Goal: Task Accomplishment & Management: Use online tool/utility

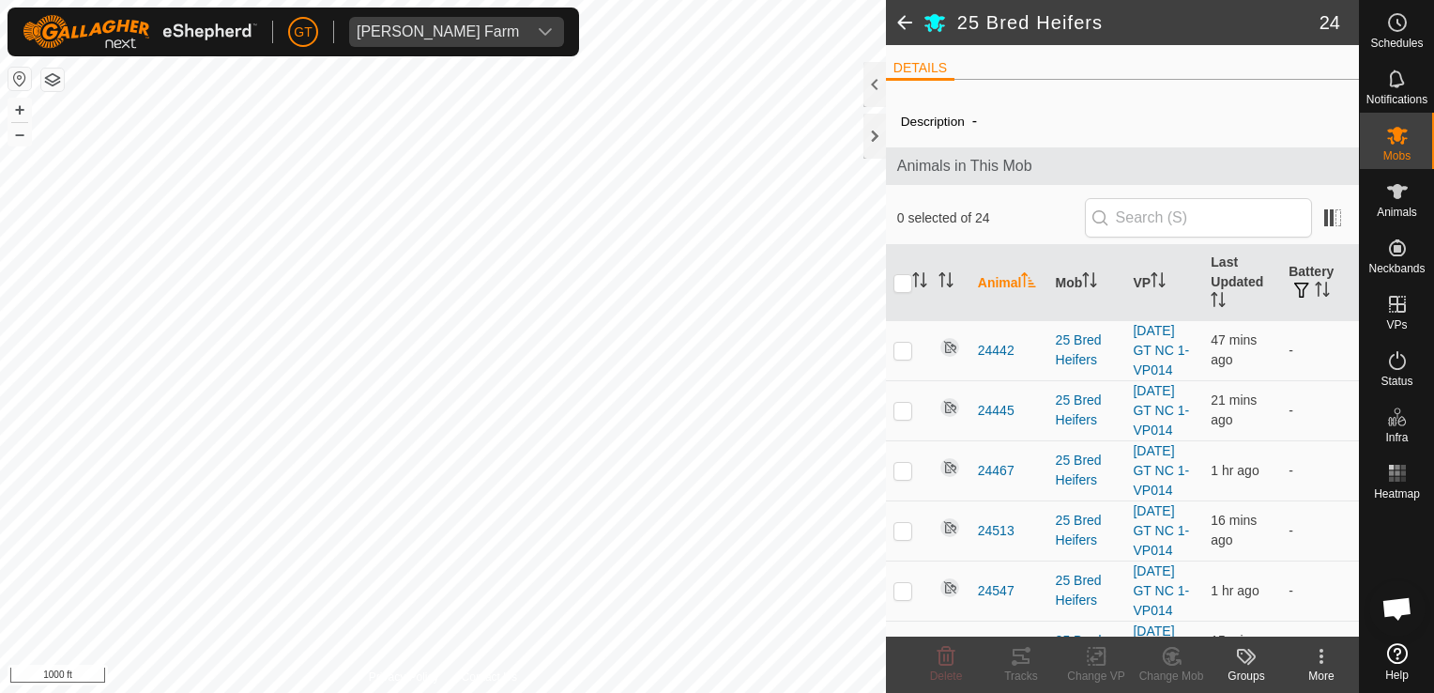
scroll to position [1120, 0]
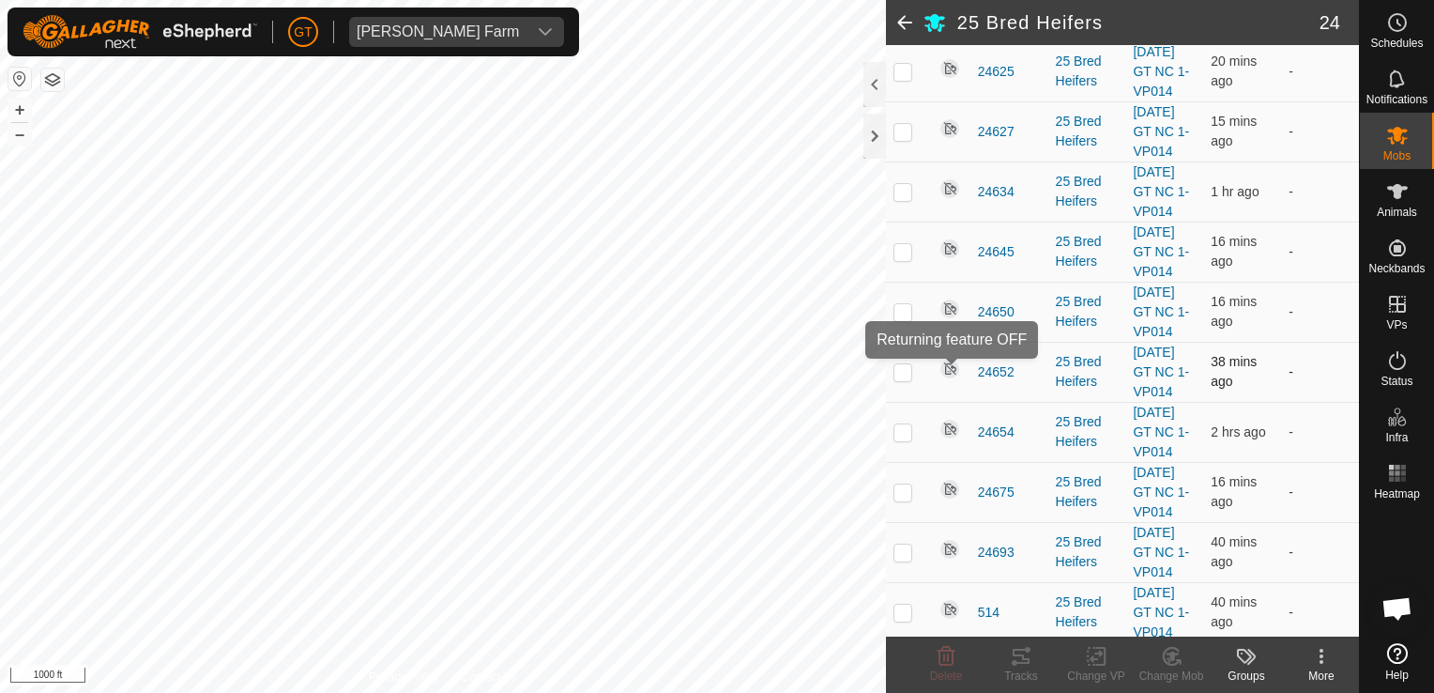
click at [956, 355] on div "25 Bred Heifers 24 DETAILS Description - Animals in This Mob 0 selected of 24 A…" at bounding box center [679, 346] width 1359 height 693
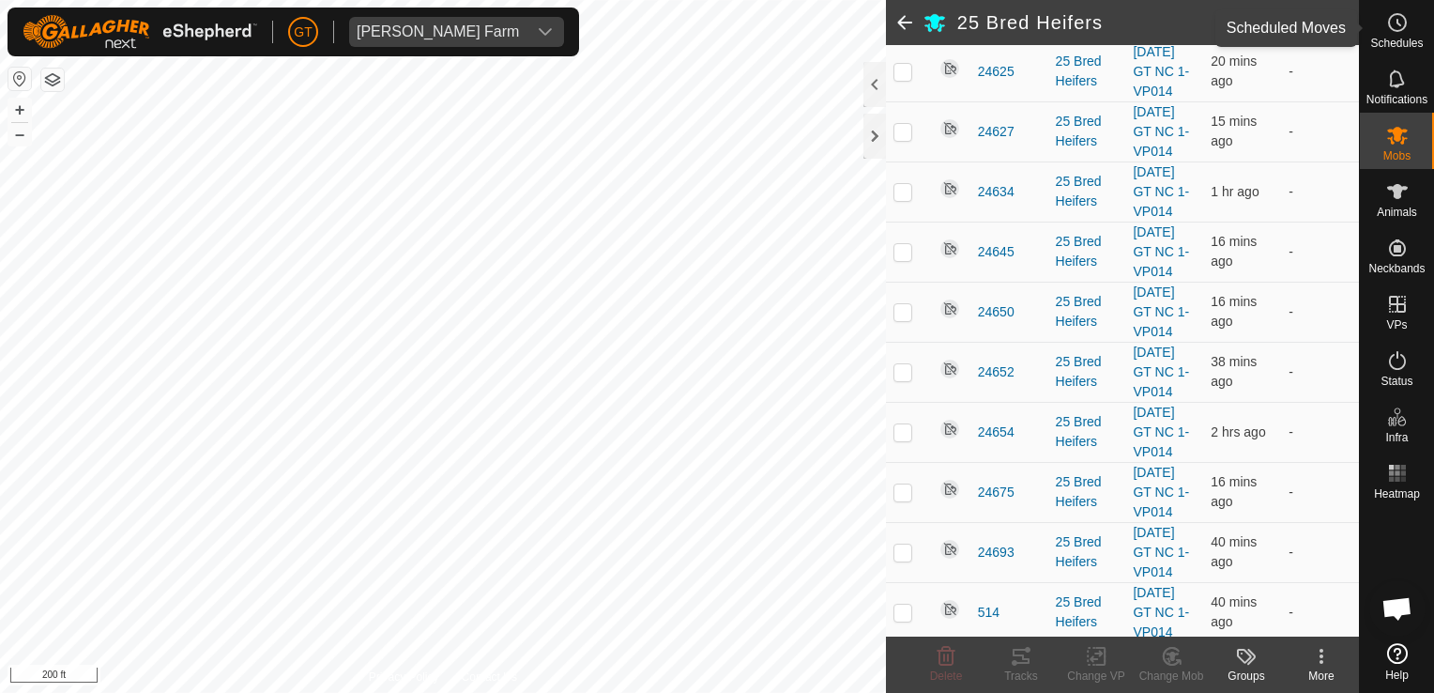
click at [1395, 31] on circle at bounding box center [1397, 22] width 17 height 17
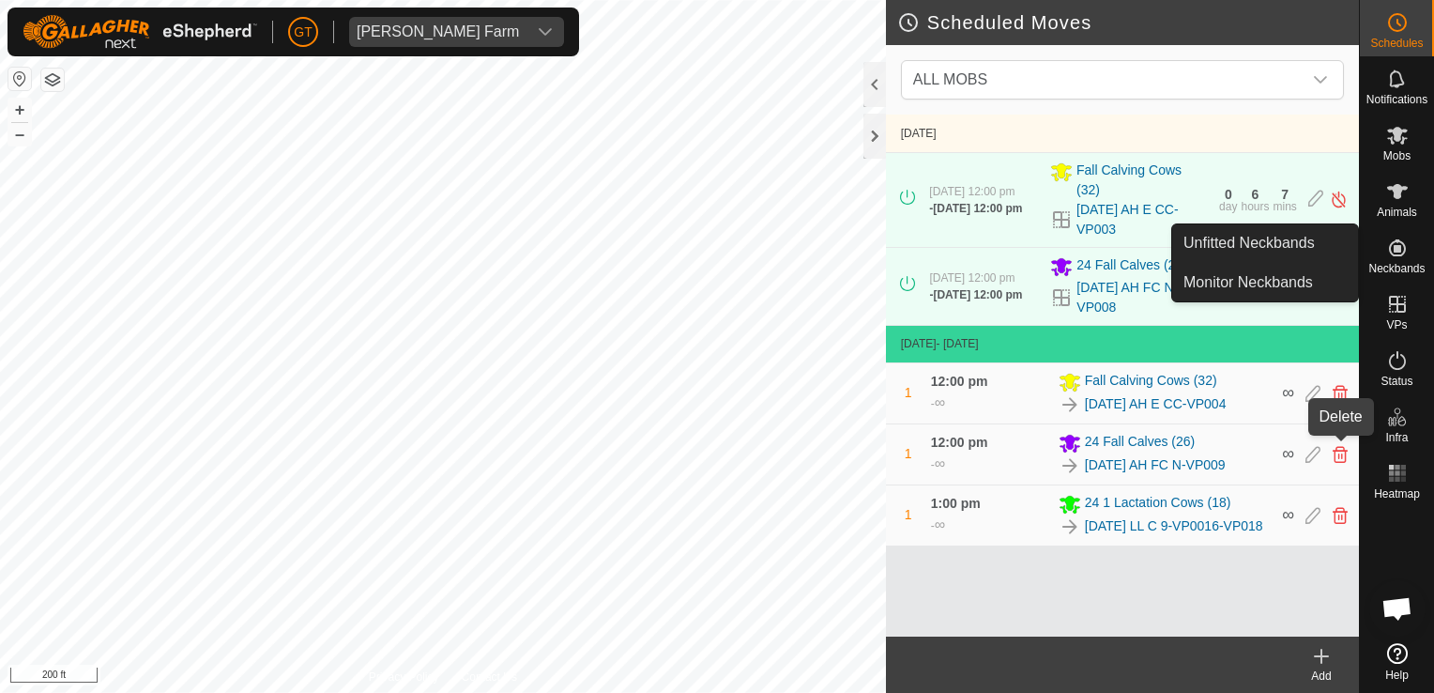
click at [1345, 446] on icon at bounding box center [1340, 454] width 15 height 17
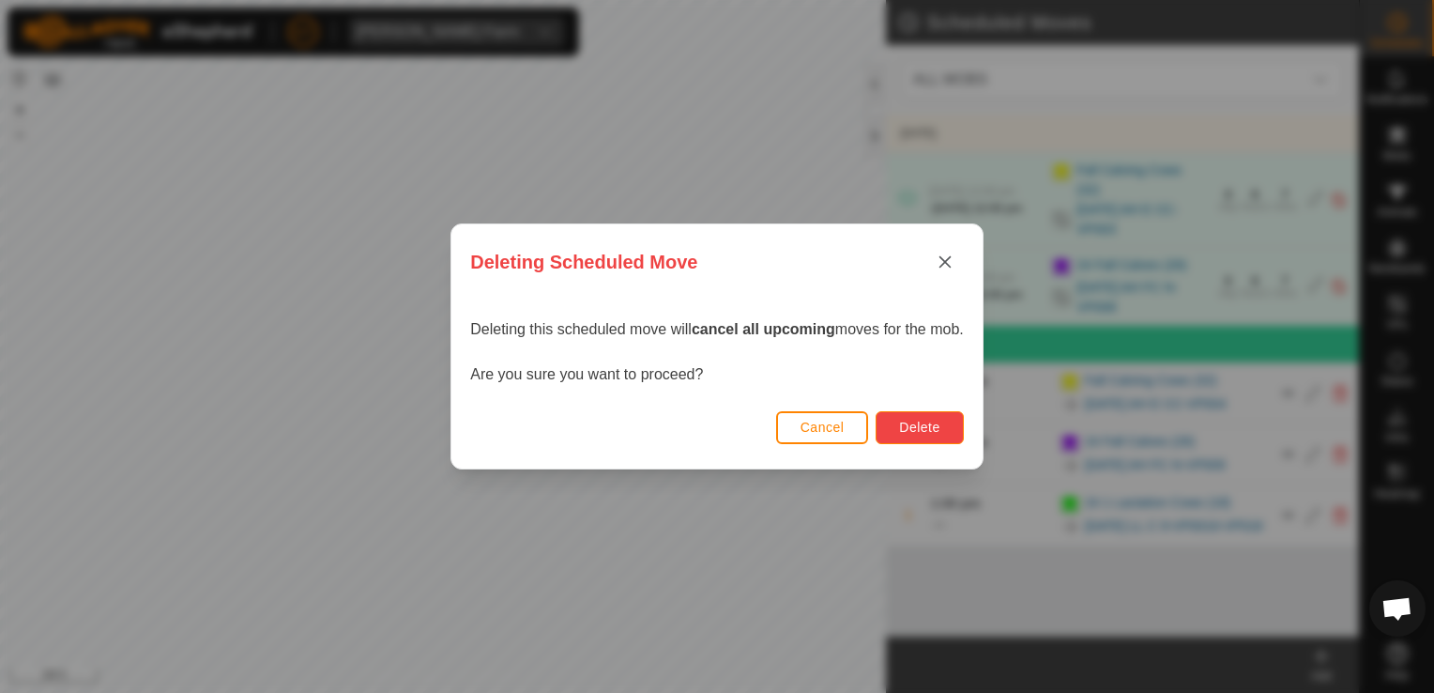
click at [936, 430] on span "Delete" at bounding box center [919, 426] width 40 height 15
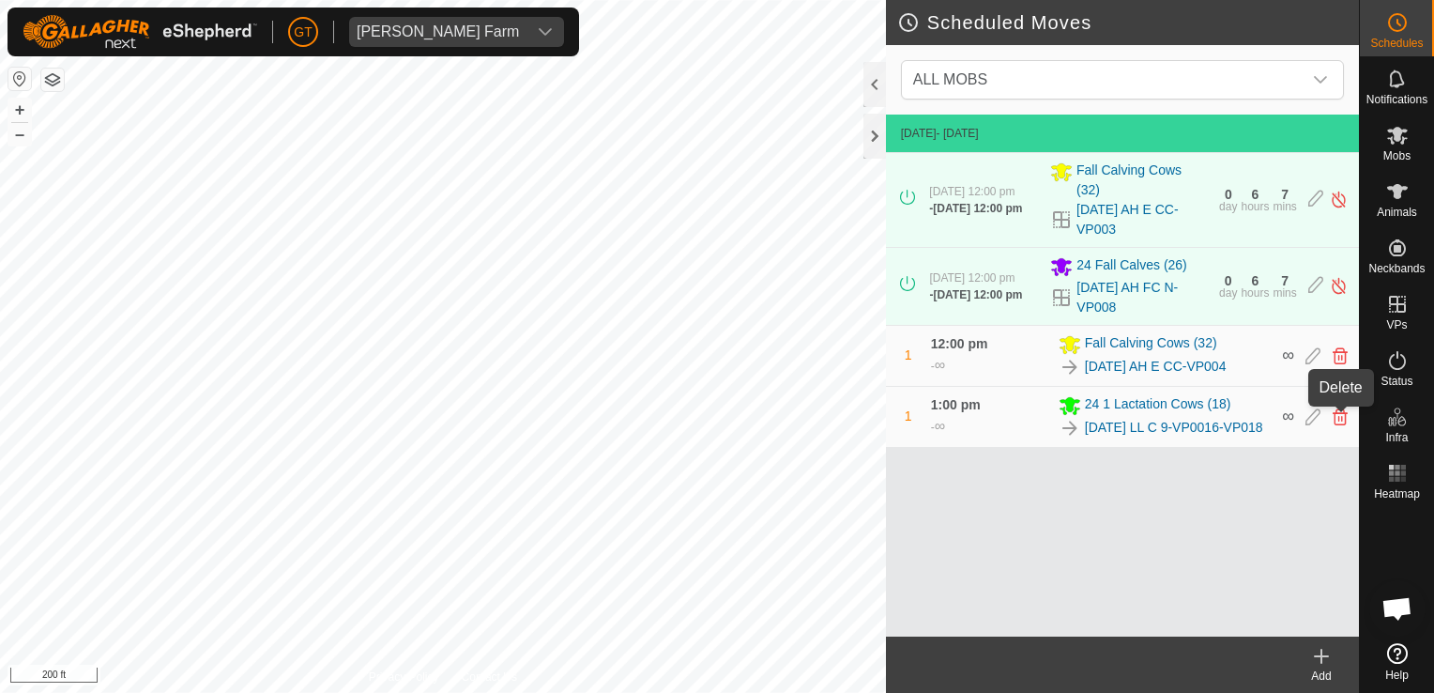
click at [1336, 418] on icon at bounding box center [1340, 416] width 15 height 17
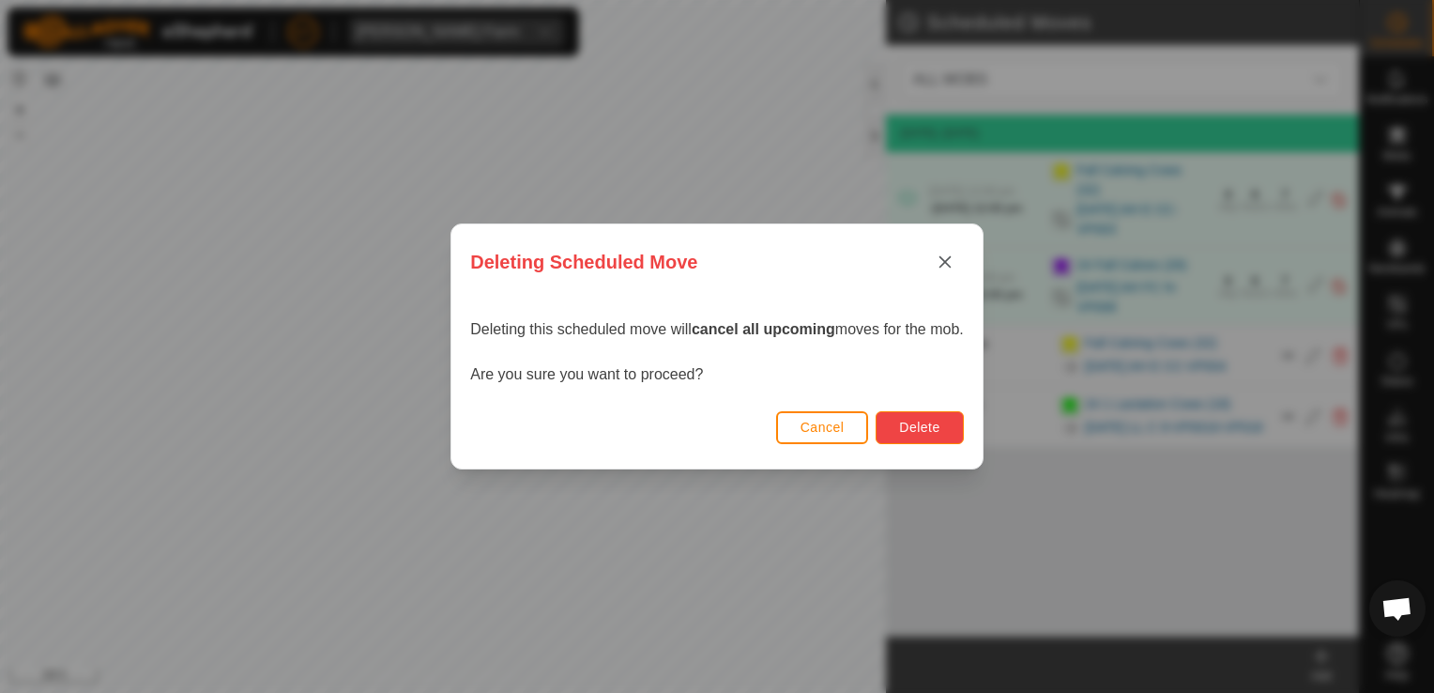
click at [935, 409] on div "Cancel Delete" at bounding box center [716, 436] width 531 height 64
click at [934, 423] on span "Delete" at bounding box center [919, 426] width 40 height 15
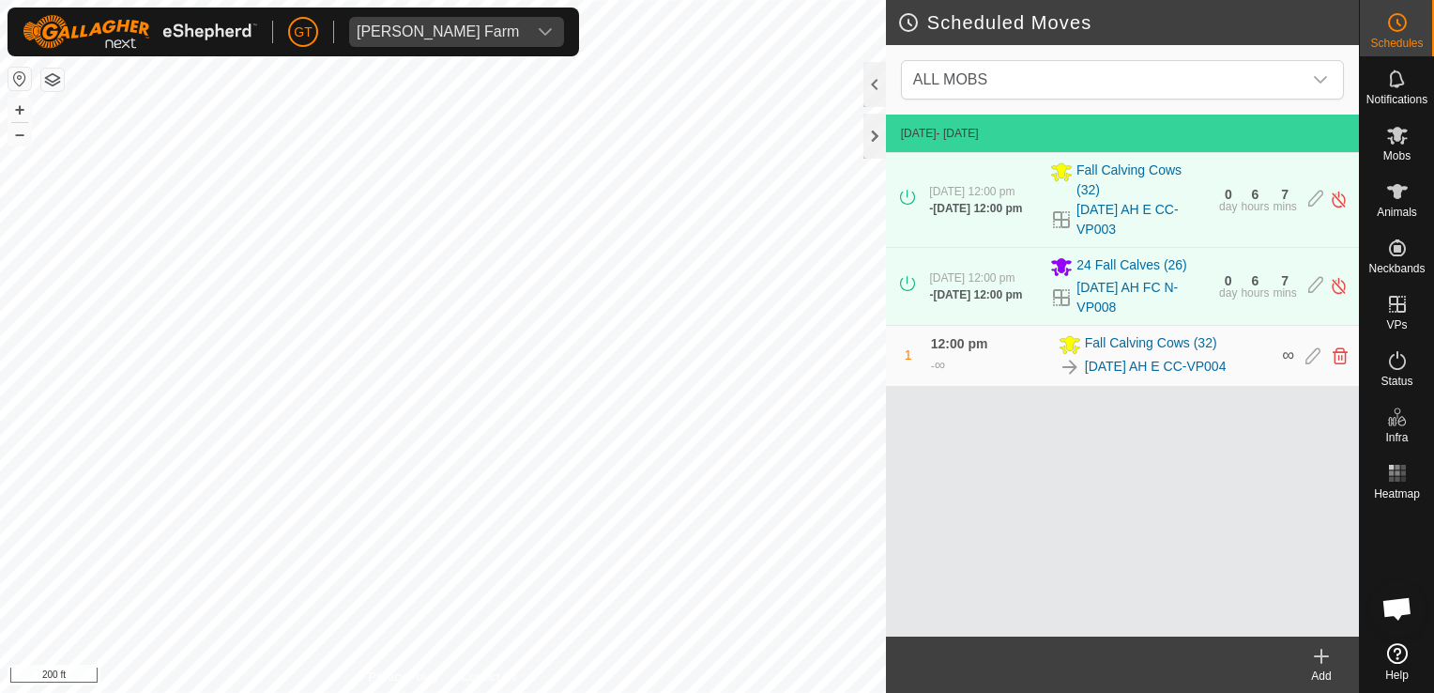
drag, startPoint x: 1096, startPoint y: 413, endPoint x: 1104, endPoint y: 532, distance: 119.4
click at [1104, 532] on div "[DATE] - [DATE] [DATE] 12:00 pm - [DATE] 12:00 pm Fall Calving Cows [PHONE_NUMB…" at bounding box center [1122, 375] width 473 height 522
click at [1399, 132] on icon at bounding box center [1397, 136] width 21 height 18
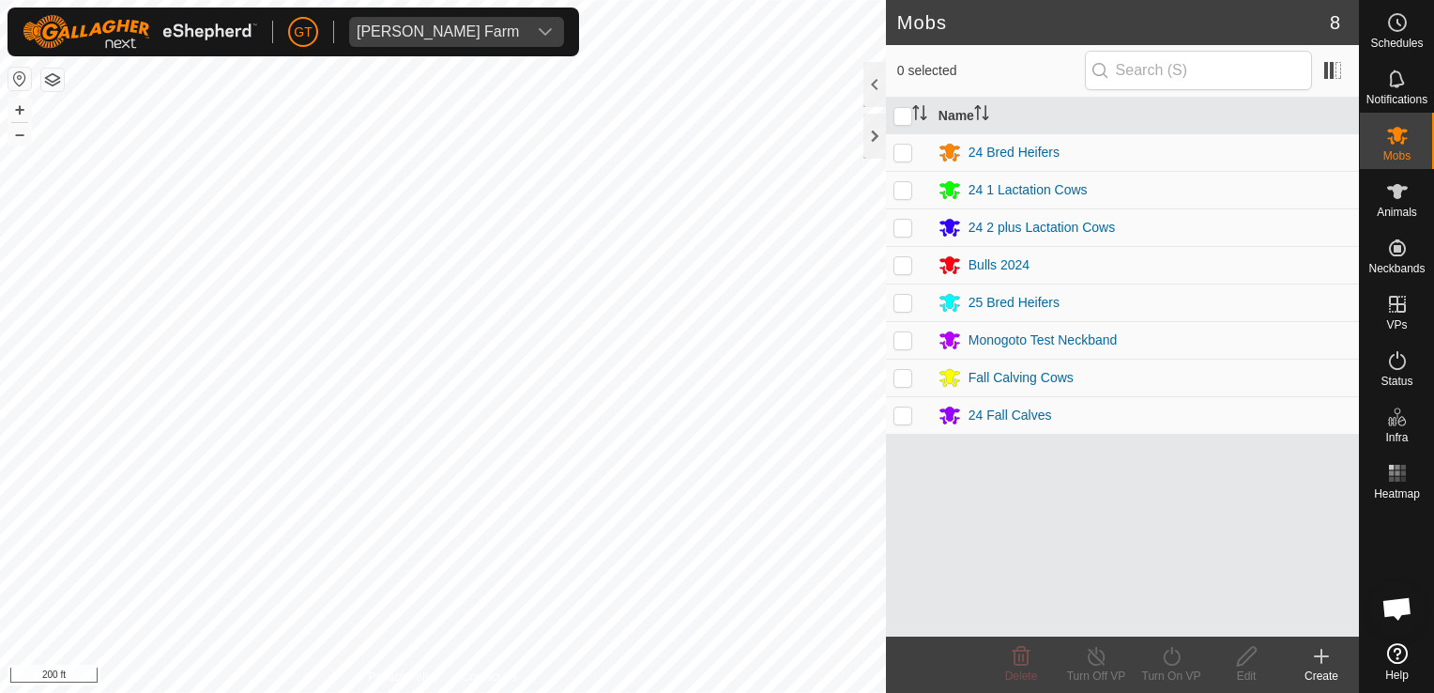
click at [910, 415] on p-checkbox at bounding box center [902, 414] width 19 height 15
checkbox input "true"
click at [1177, 654] on icon at bounding box center [1171, 656] width 23 height 23
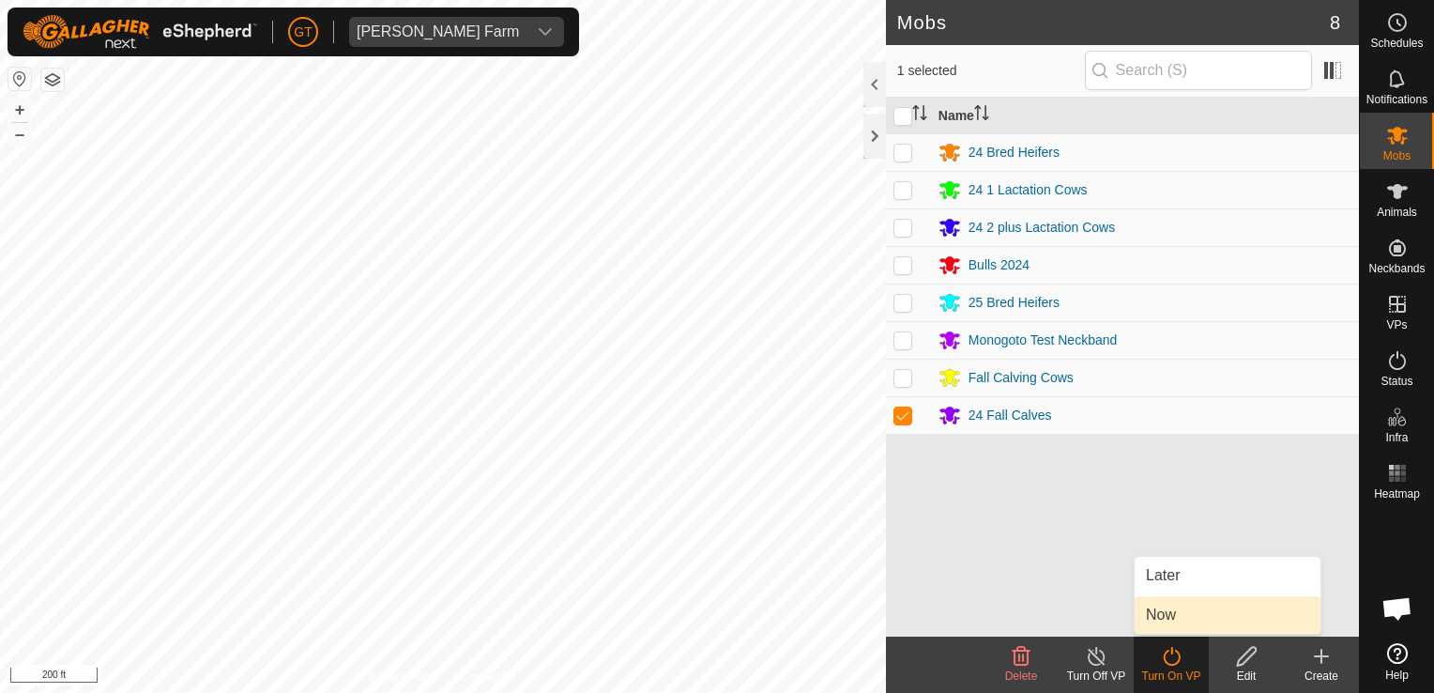
click at [1171, 628] on link "Now" at bounding box center [1228, 615] width 186 height 38
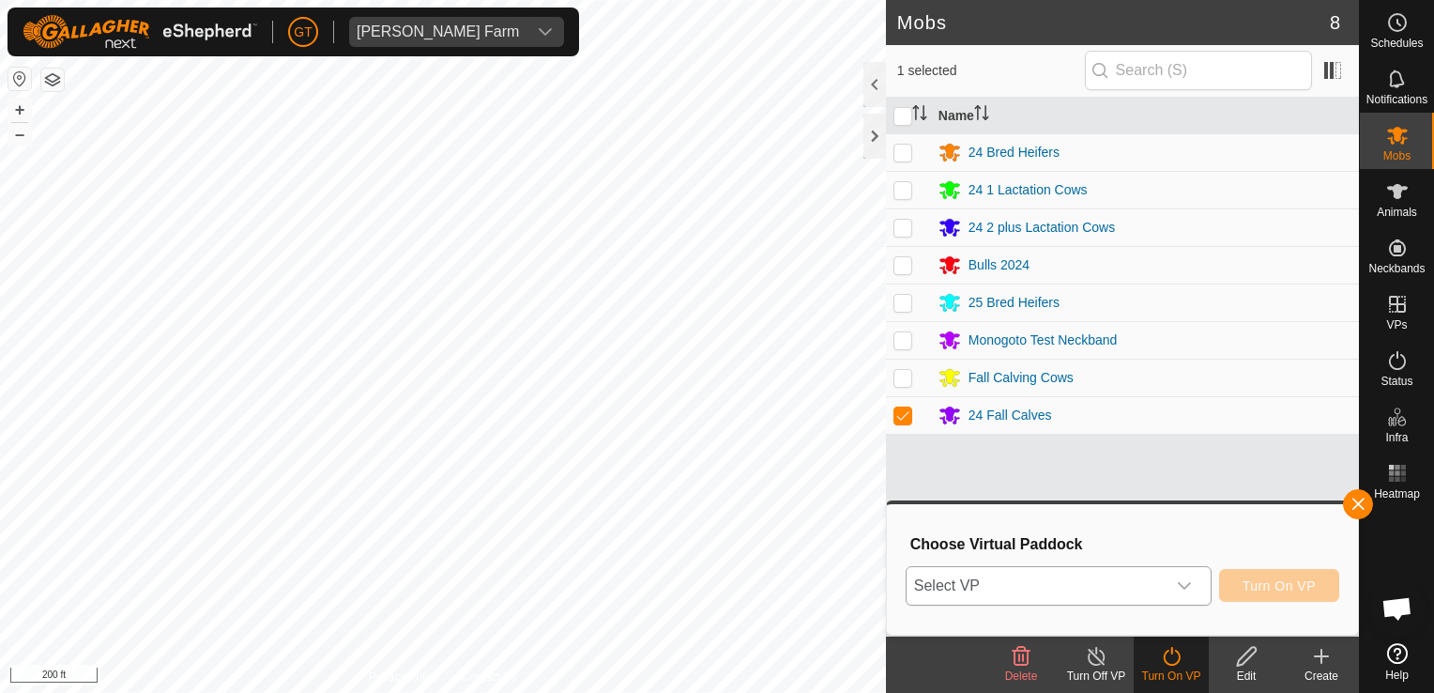
click at [1197, 583] on div "dropdown trigger" at bounding box center [1185, 586] width 38 height 38
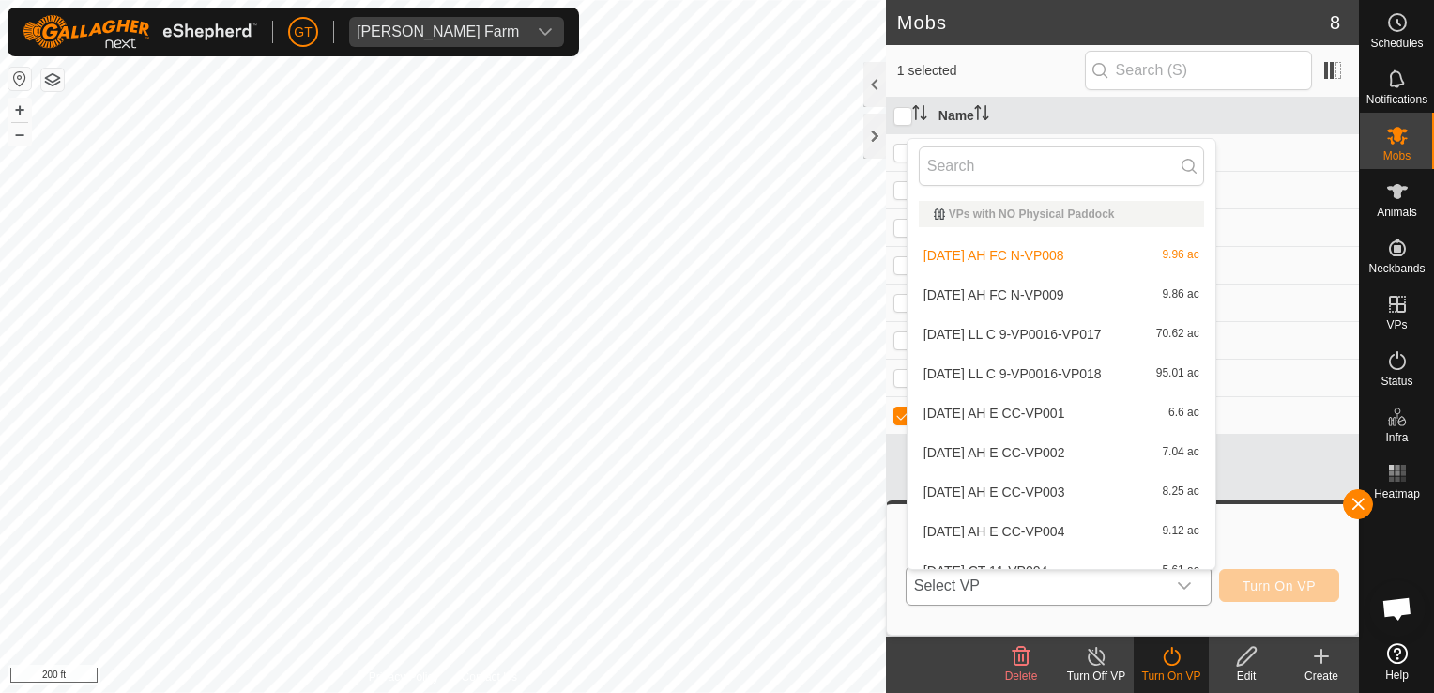
click at [1059, 295] on li "[DATE] AH FC N-VP009 9.86 ac" at bounding box center [1061, 295] width 308 height 38
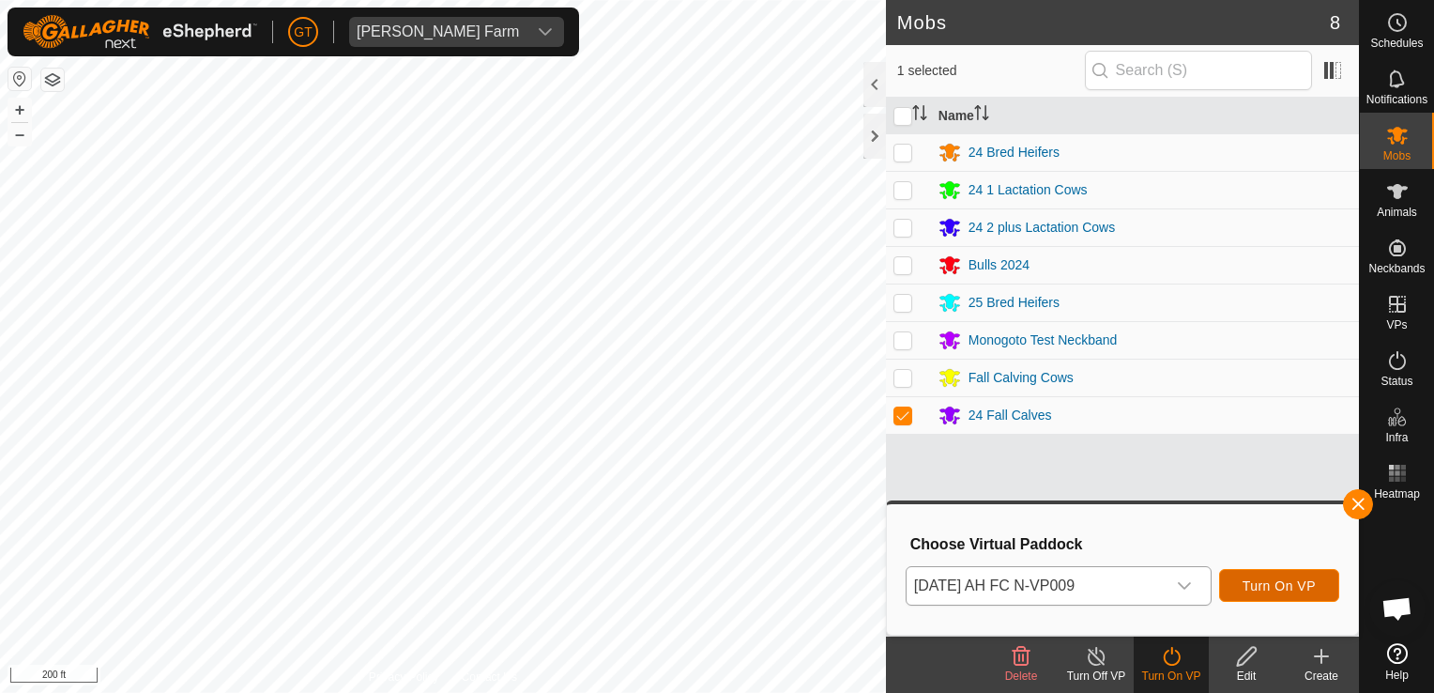
click at [1276, 587] on span "Turn On VP" at bounding box center [1279, 585] width 73 height 15
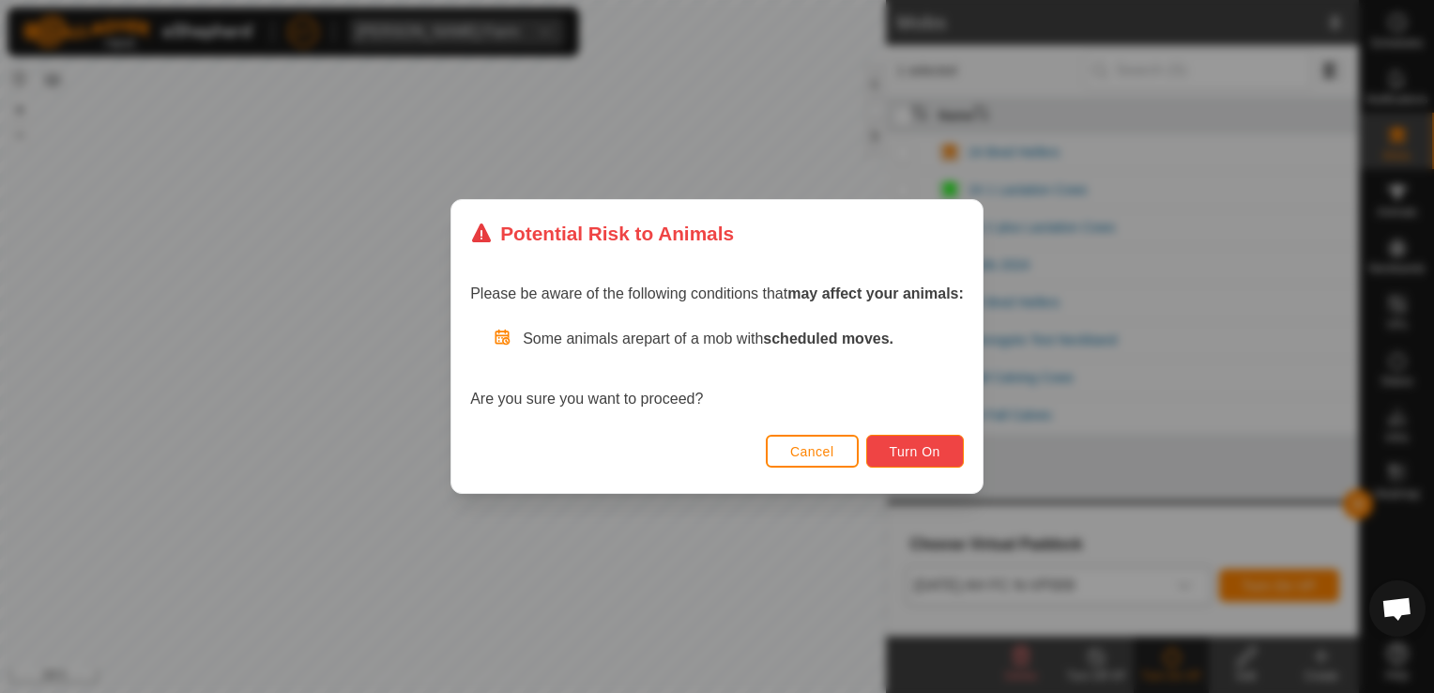
click at [916, 458] on span "Turn On" at bounding box center [915, 451] width 51 height 15
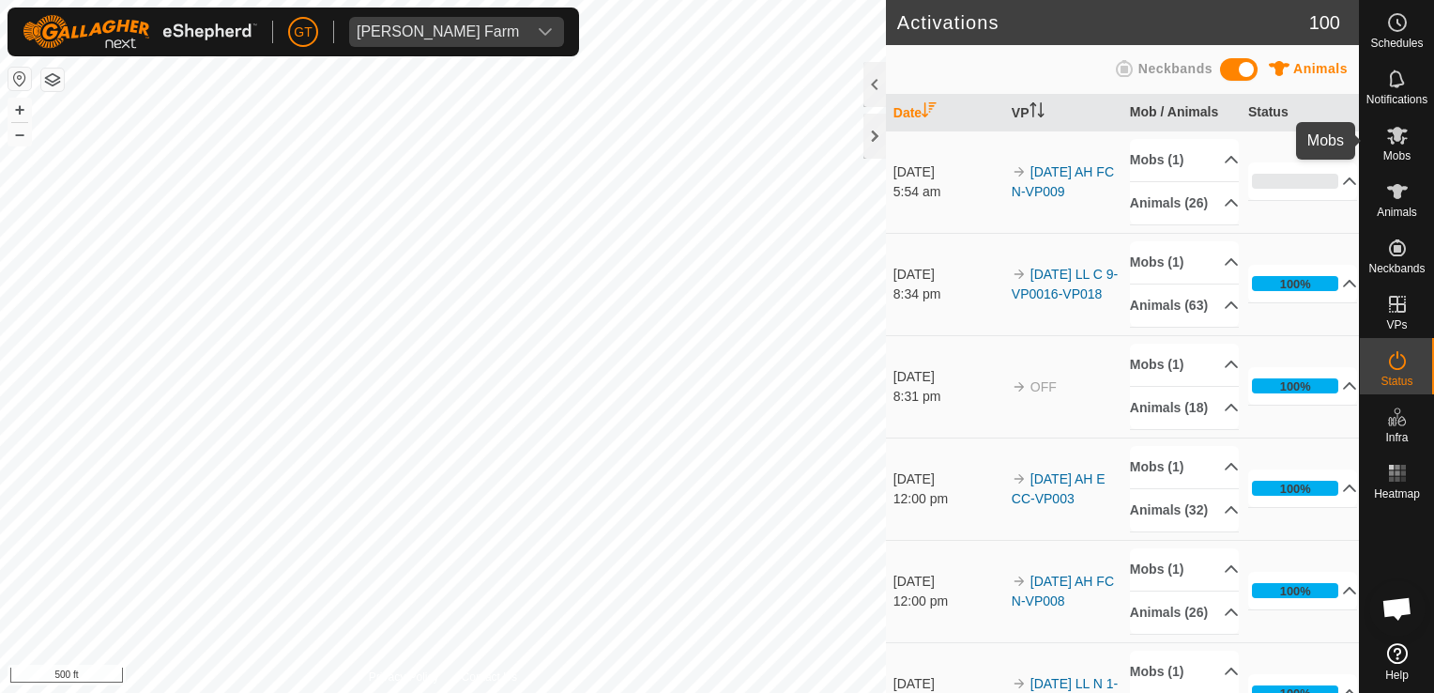
click at [1402, 144] on icon at bounding box center [1397, 136] width 21 height 18
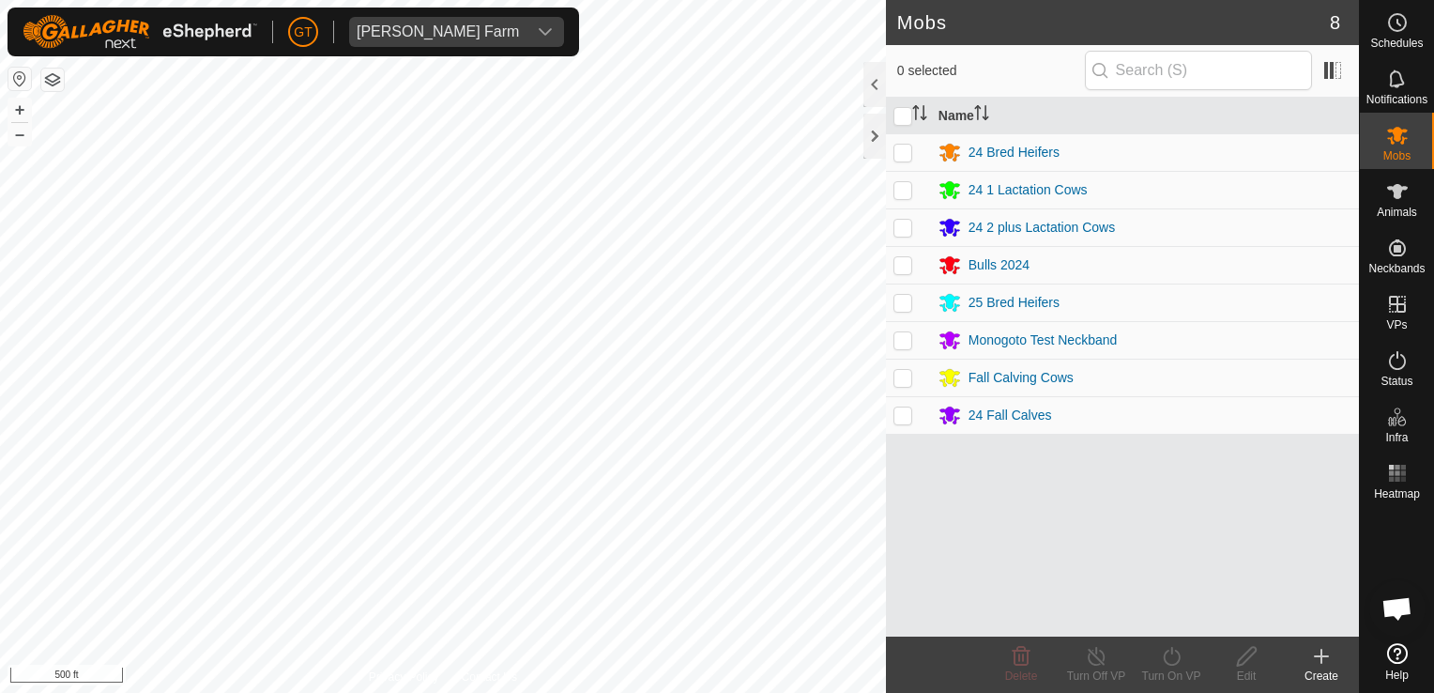
click at [902, 190] on p-checkbox at bounding box center [902, 189] width 19 height 15
checkbox input "true"
click at [1171, 659] on icon at bounding box center [1171, 656] width 23 height 23
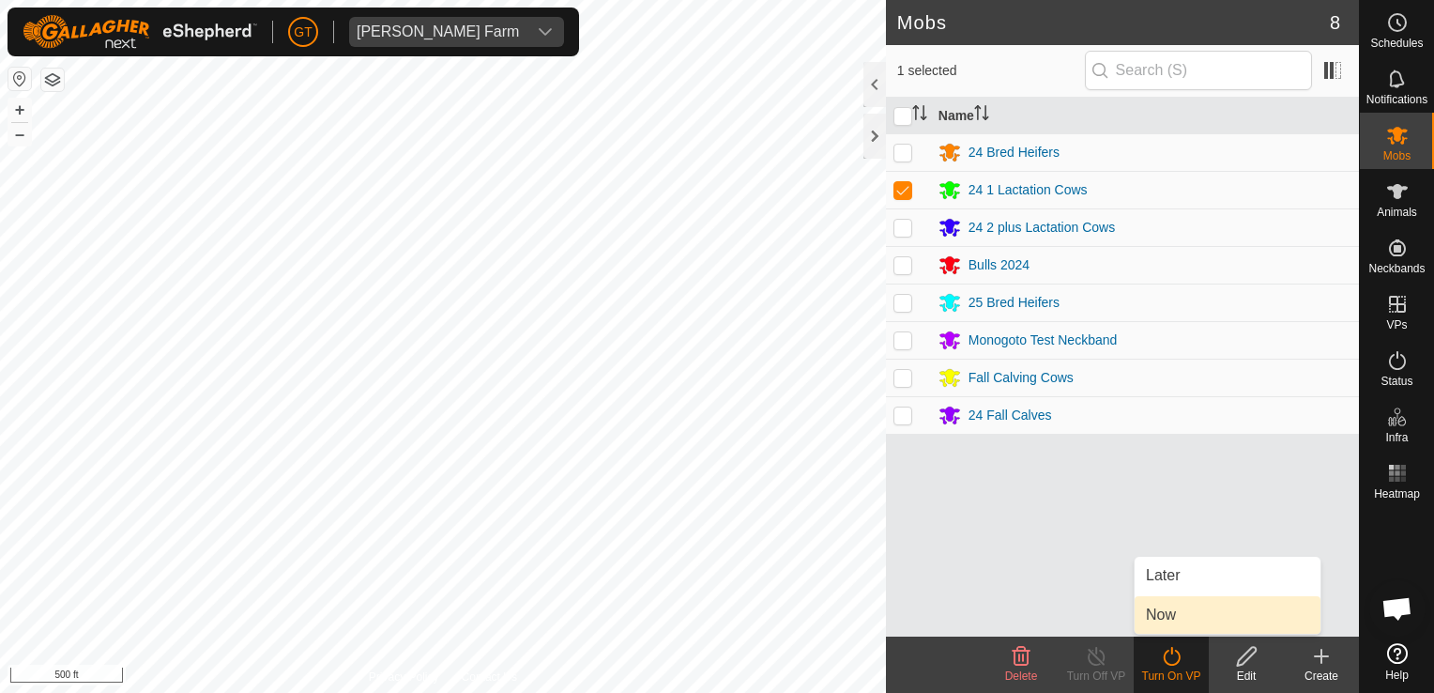
click at [1171, 621] on link "Now" at bounding box center [1228, 615] width 186 height 38
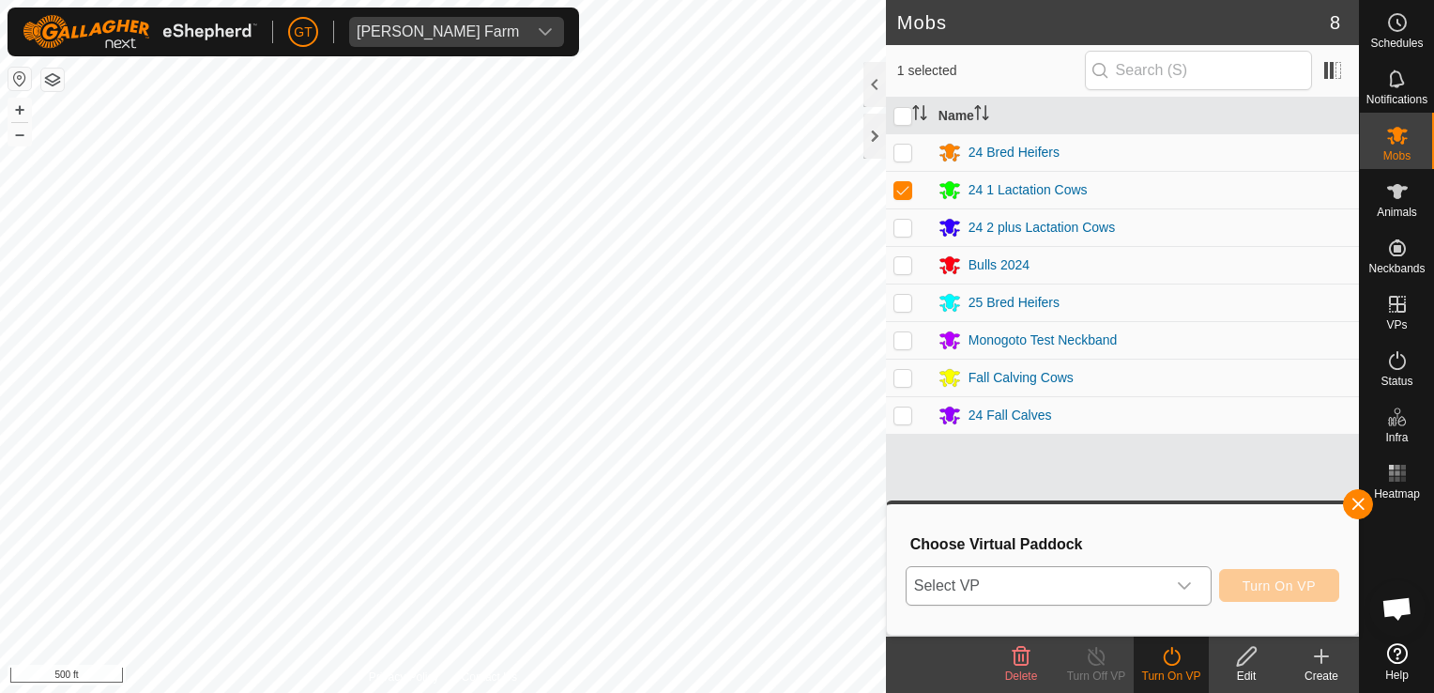
click at [1188, 576] on div "dropdown trigger" at bounding box center [1185, 586] width 38 height 38
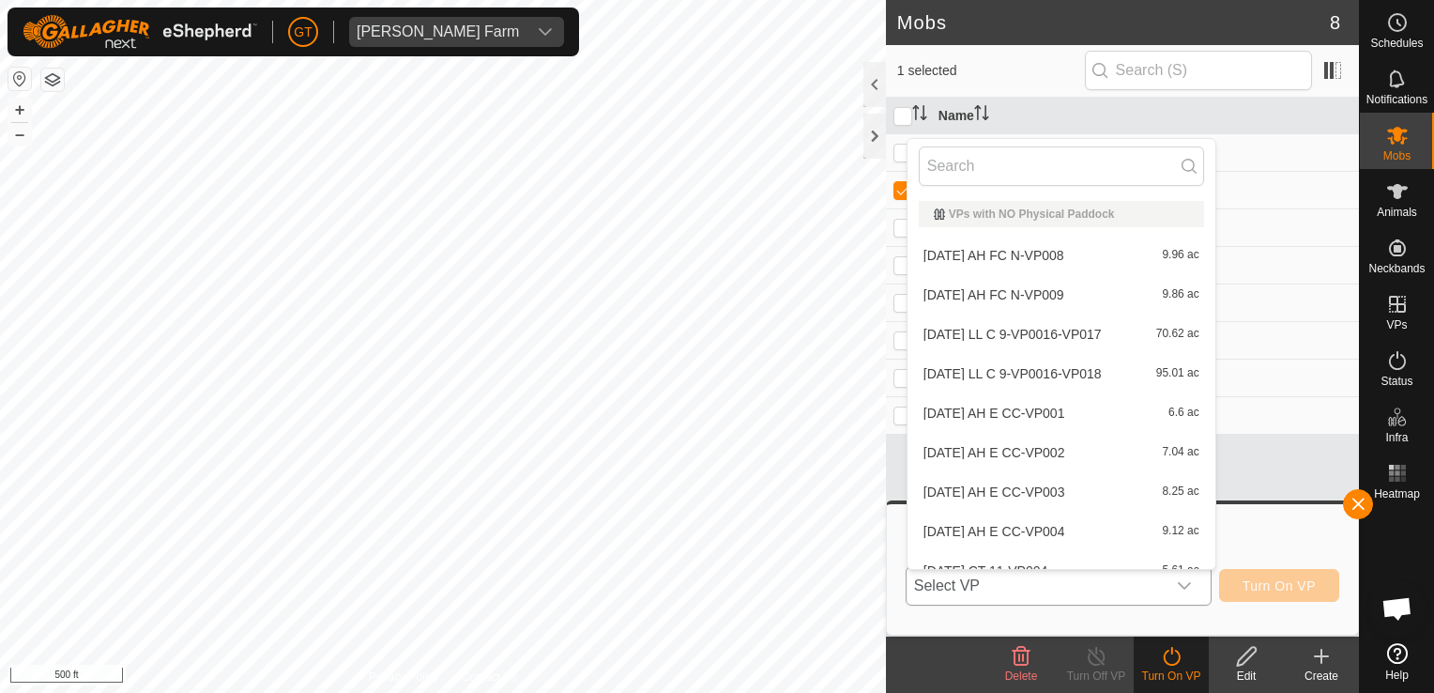
click at [1092, 365] on li "[DATE] LL C 9-VP0016-VP018 95.01 ac" at bounding box center [1061, 374] width 308 height 38
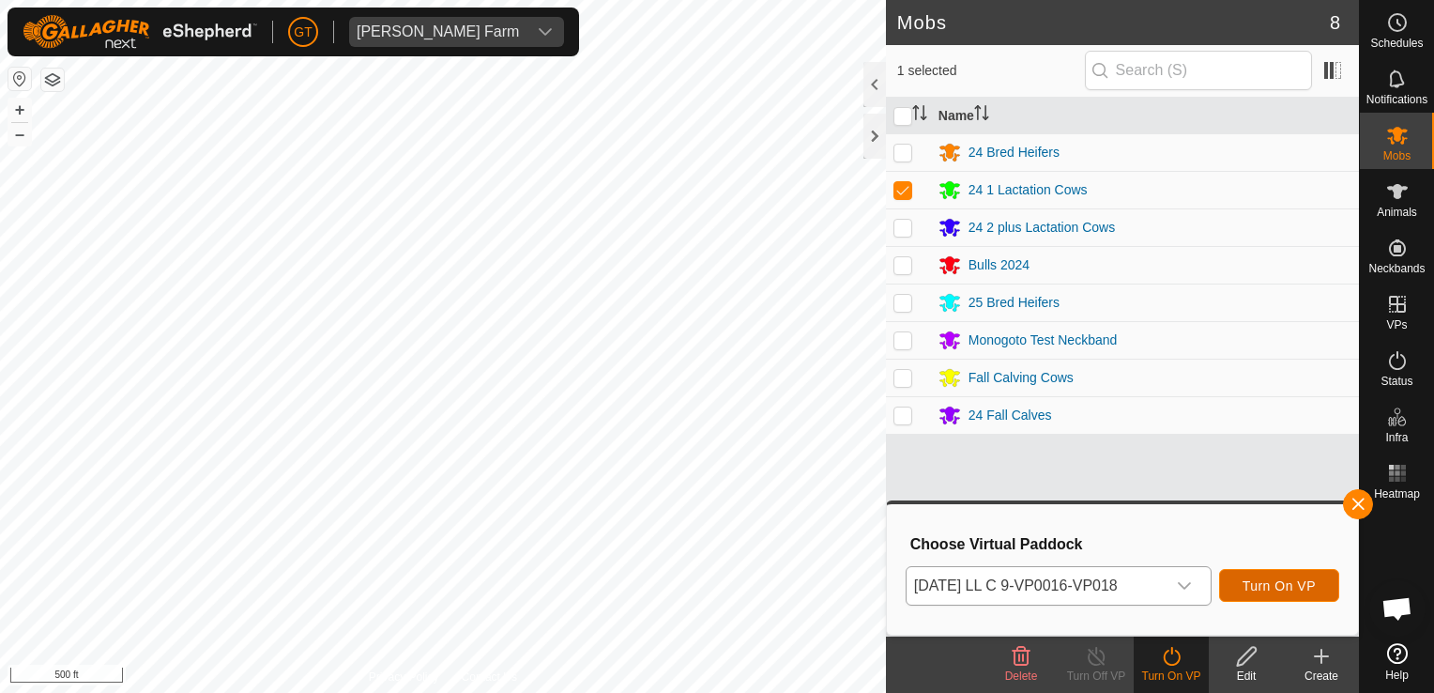
click at [1290, 582] on span "Turn On VP" at bounding box center [1279, 585] width 73 height 15
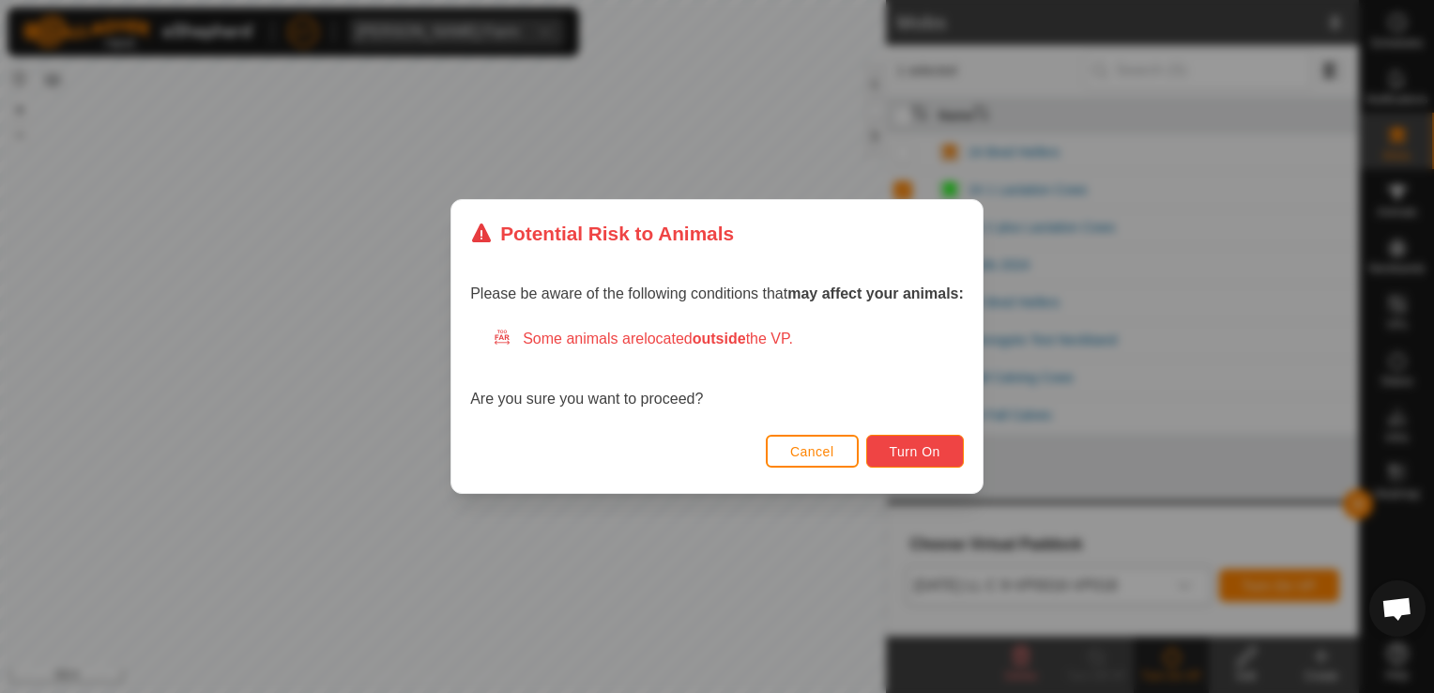
click at [938, 454] on button "Turn On" at bounding box center [915, 451] width 98 height 33
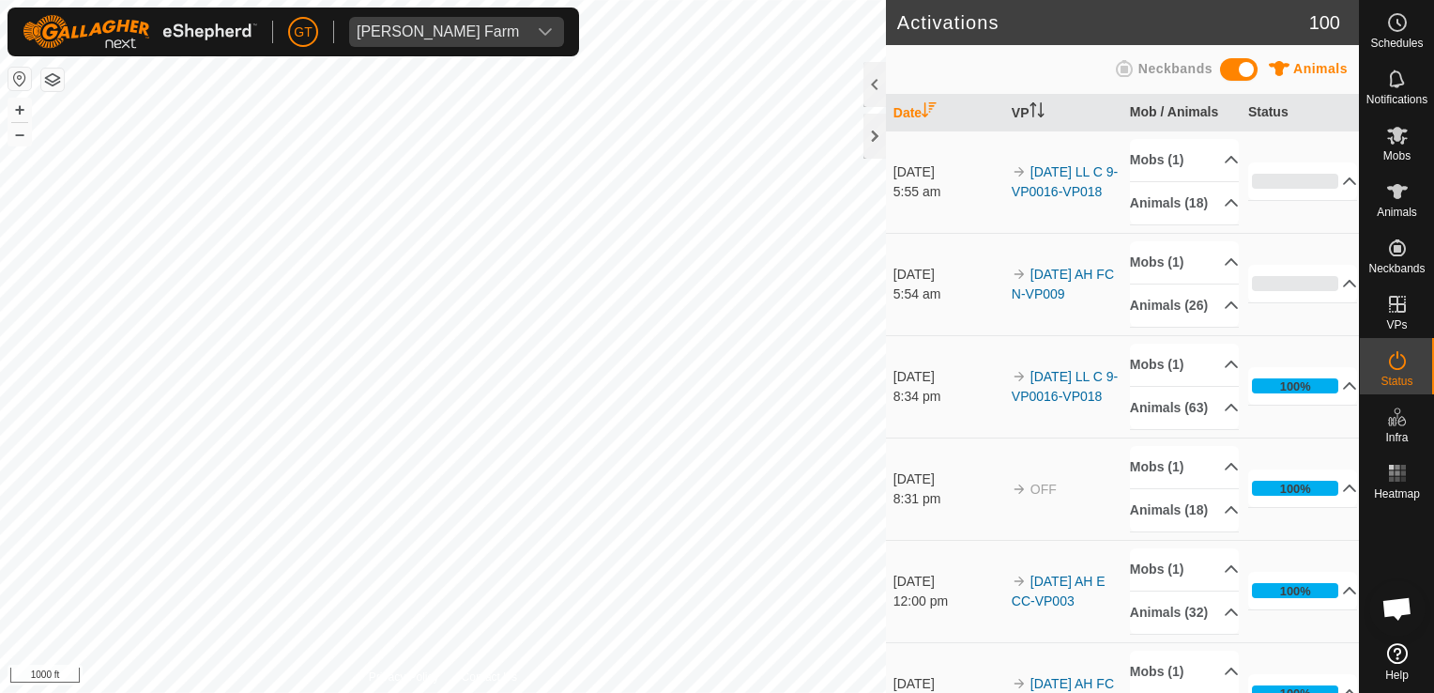
click at [623, 692] on html "[PERSON_NAME] Farm Schedules Notifications Mobs Animals Neckbands VPs Status In…" at bounding box center [717, 346] width 1434 height 693
click at [477, 692] on html "[PERSON_NAME] Farm Schedules Notifications Mobs Animals Neckbands VPs Status In…" at bounding box center [717, 346] width 1434 height 693
click at [518, 692] on html "[PERSON_NAME] Farm Schedules Notifications Mobs Animals Neckbands VPs Status In…" at bounding box center [717, 346] width 1434 height 693
click at [20, 0] on html "[PERSON_NAME] Farm Schedules Notifications Mobs Animals Neckbands VPs Status In…" at bounding box center [717, 346] width 1434 height 693
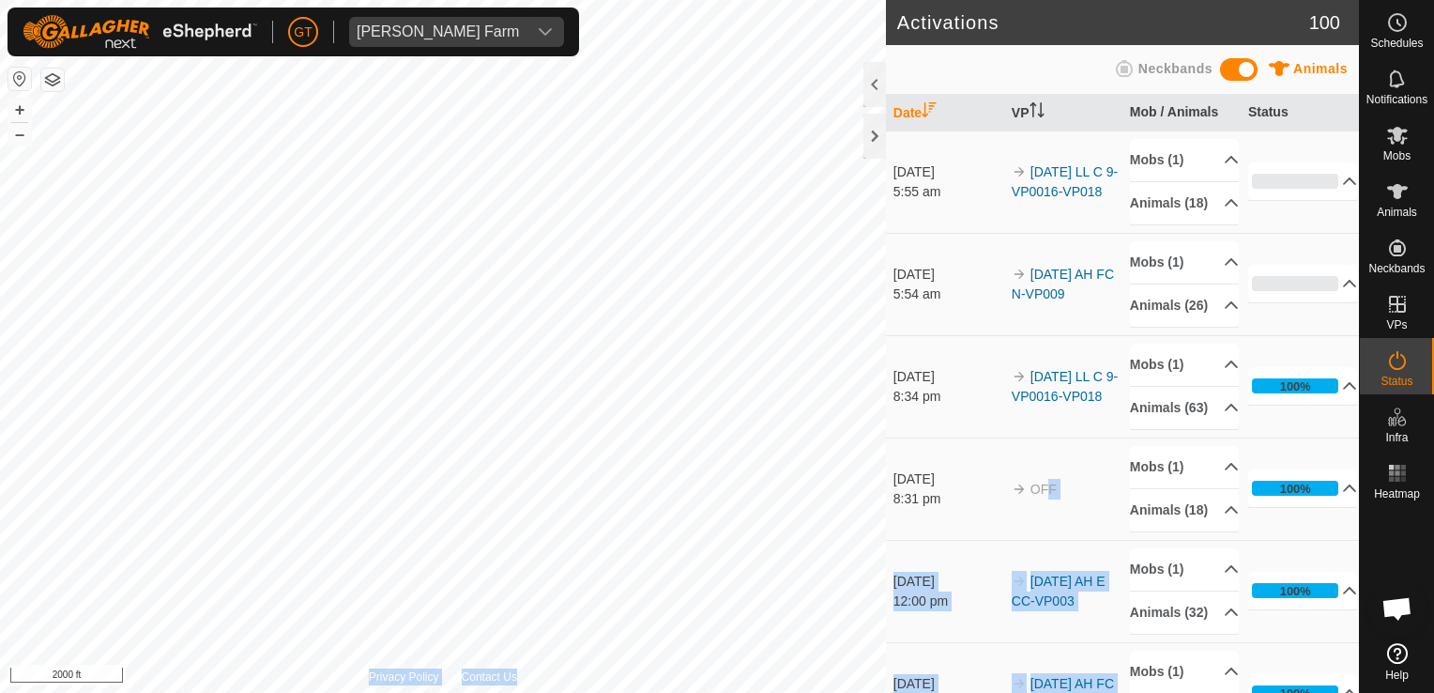
drag, startPoint x: 1040, startPoint y: 555, endPoint x: -4, endPoint y: 105, distance: 1136.3
click at [0, 105] on html "[PERSON_NAME] Farm Schedules Notifications Mobs Animals Neckbands VPs Status In…" at bounding box center [717, 346] width 1434 height 693
click at [531, 340] on div "Activations 100 Animals Neckbands Date VP Mob / Animals Status [DATE] 5:55 am 2…" at bounding box center [679, 346] width 1359 height 693
drag, startPoint x: 913, startPoint y: 505, endPoint x: 435, endPoint y: 18, distance: 682.9
click at [435, 18] on div "[PERSON_NAME] Farm Schedules Notifications Mobs Animals Neckbands VPs Status In…" at bounding box center [717, 346] width 1434 height 693
